Goal: Information Seeking & Learning: Find specific fact

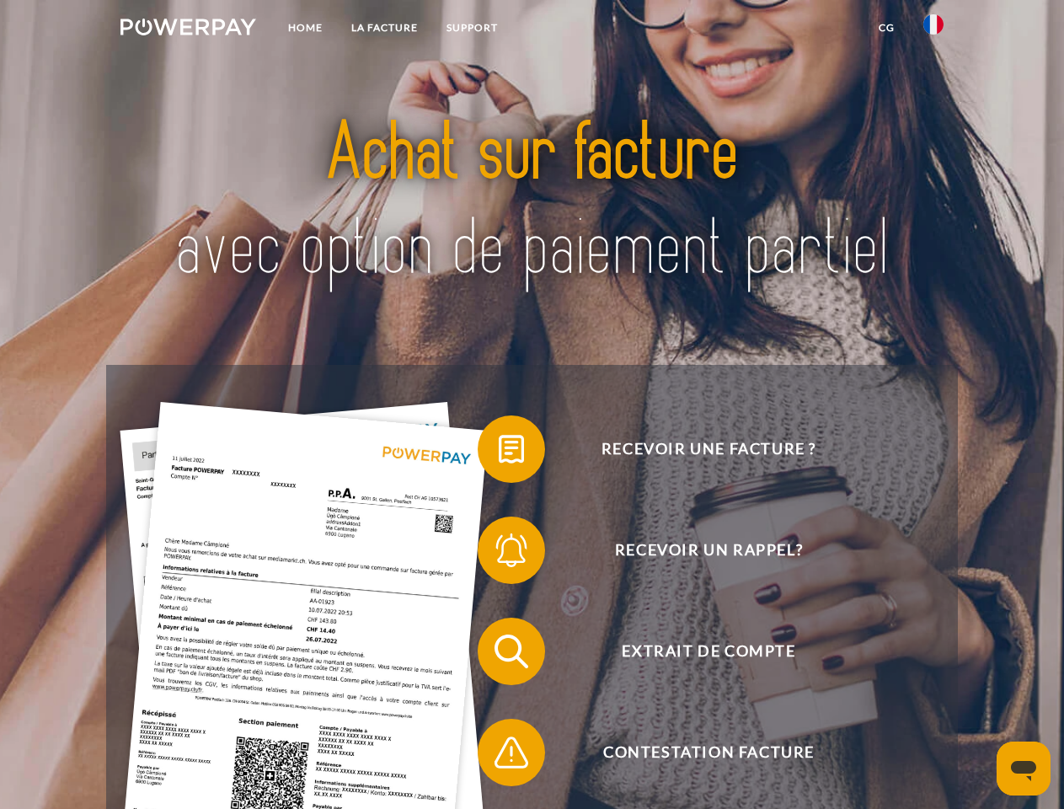
click at [188, 29] on img at bounding box center [188, 27] width 136 height 17
click at [933, 29] on img at bounding box center [933, 24] width 20 height 20
click at [886, 28] on link "CG" at bounding box center [886, 28] width 45 height 30
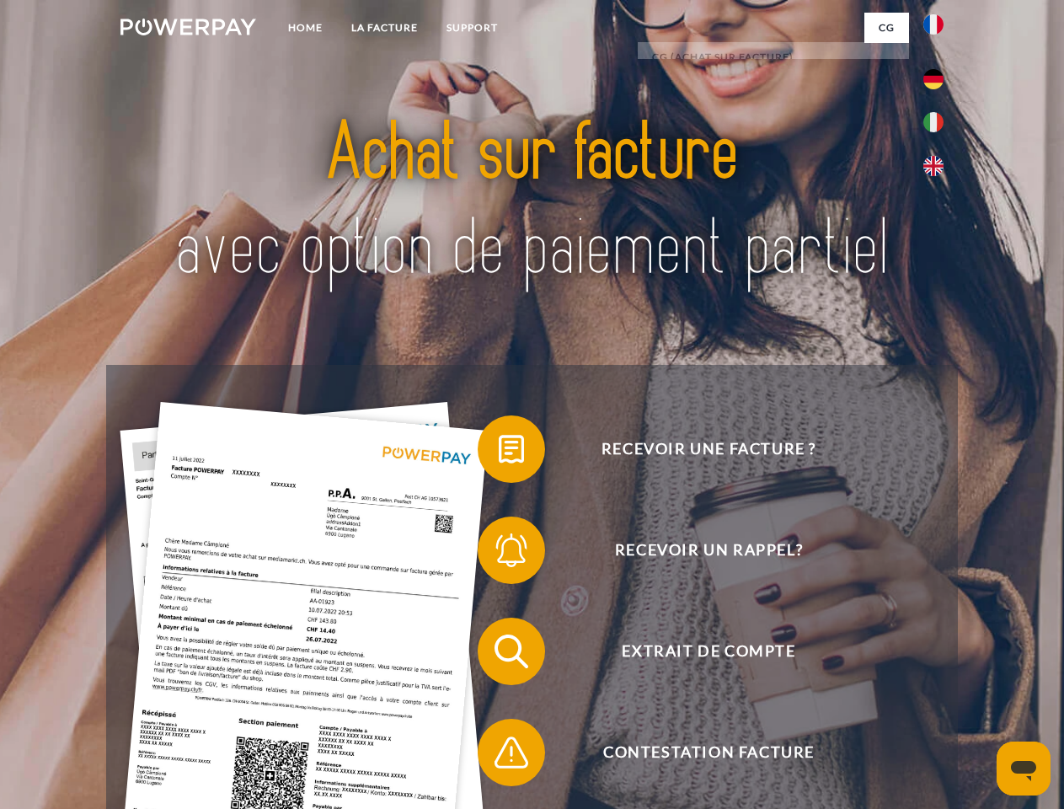
click at [499, 452] on span at bounding box center [486, 449] width 84 height 84
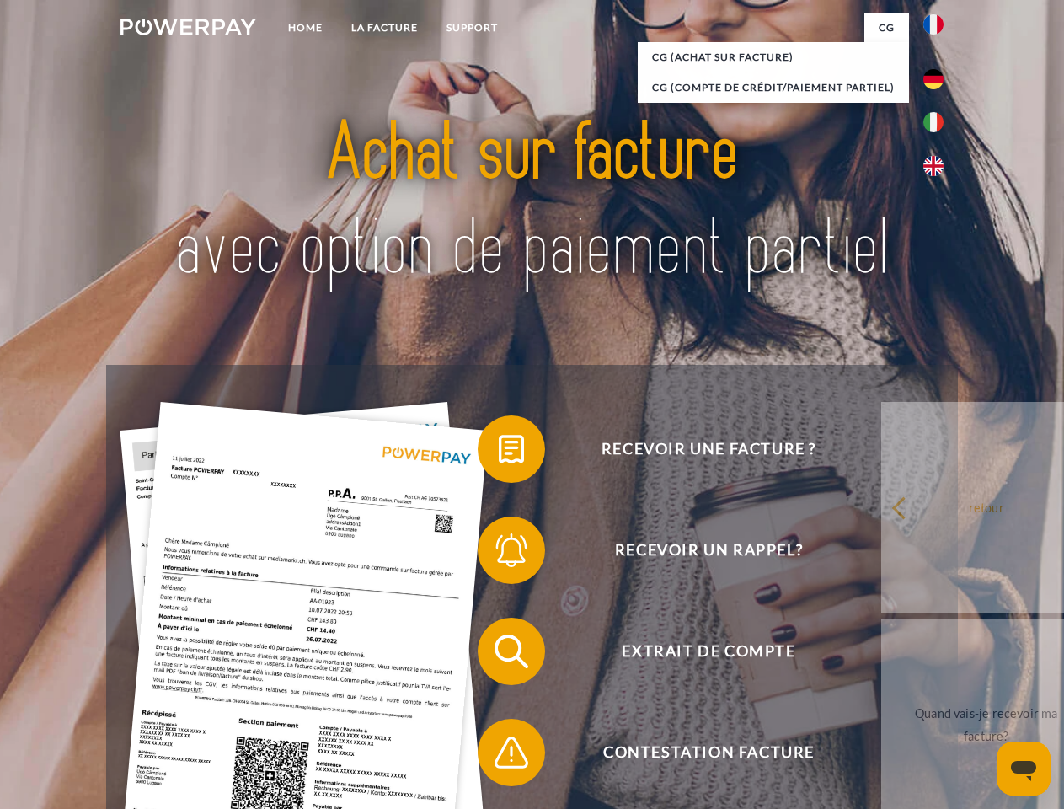
click at [499, 553] on span at bounding box center [486, 550] width 84 height 84
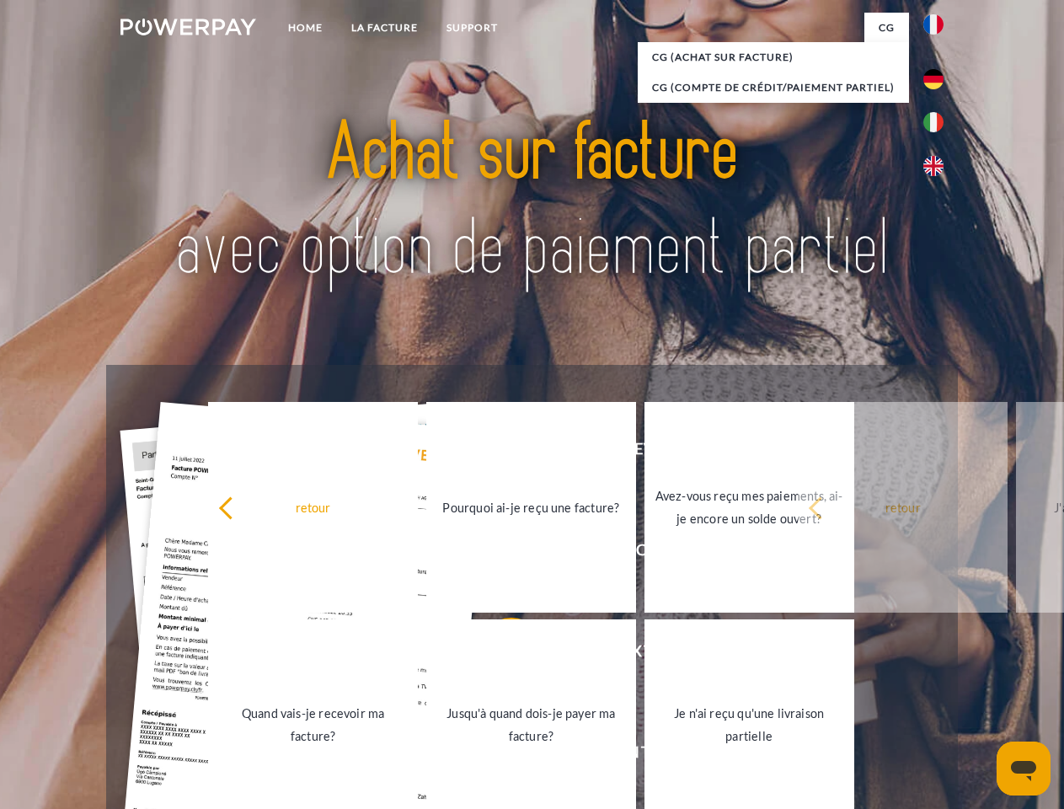
click at [499, 654] on link "Jusqu'à quand dois-je payer ma facture?" at bounding box center [531, 724] width 210 height 211
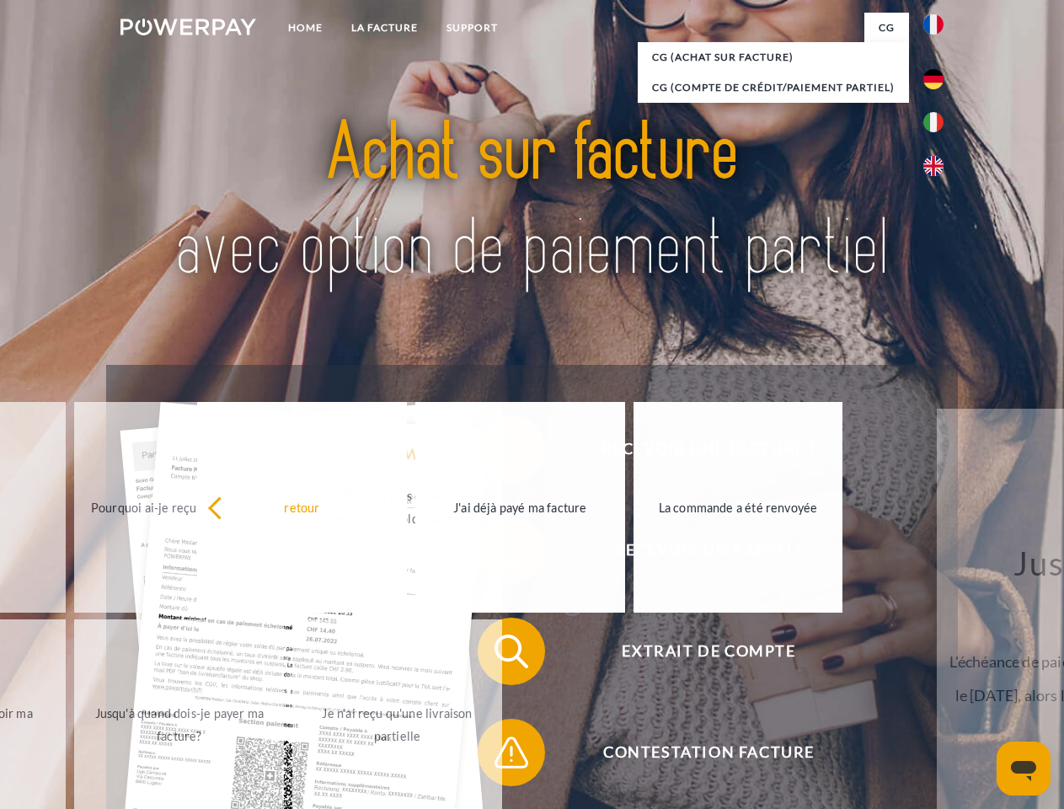
click at [499, 756] on span at bounding box center [486, 752] width 84 height 84
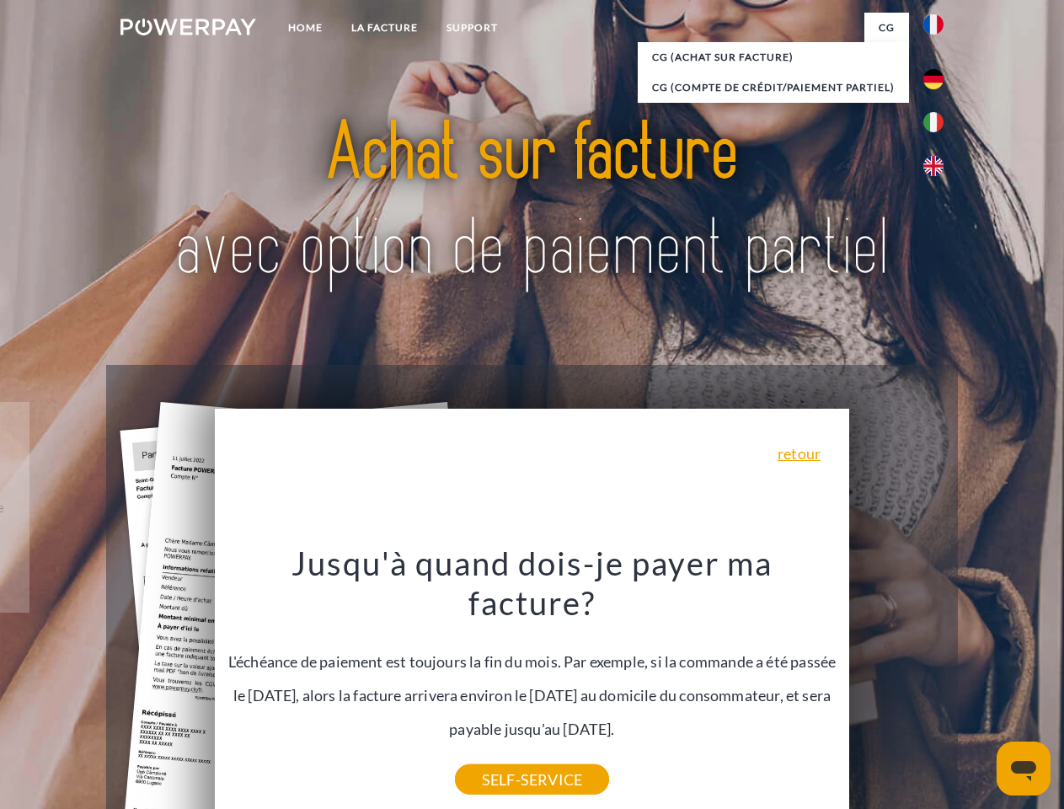
click at [1023, 768] on icon "Ouvrir la fenêtre de messagerie" at bounding box center [1023, 771] width 25 height 20
